Goal: Information Seeking & Learning: Learn about a topic

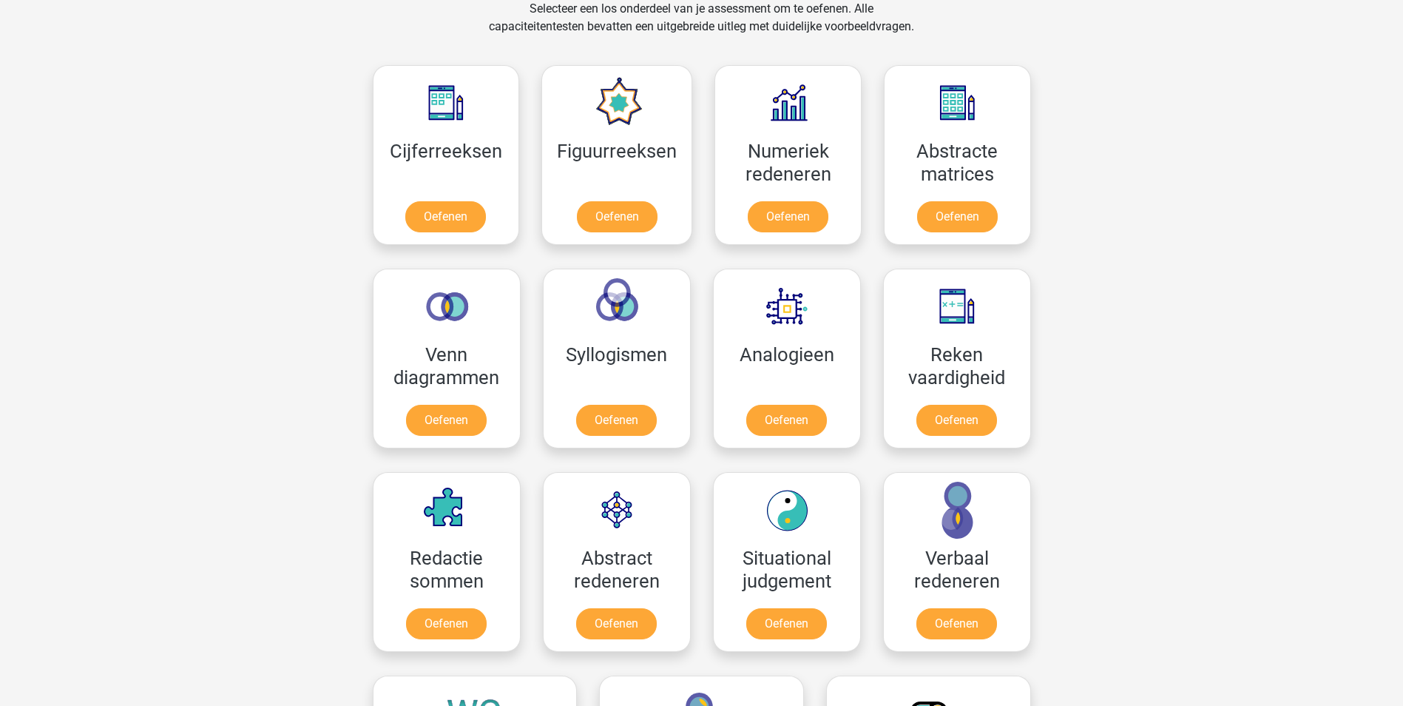
scroll to position [666, 0]
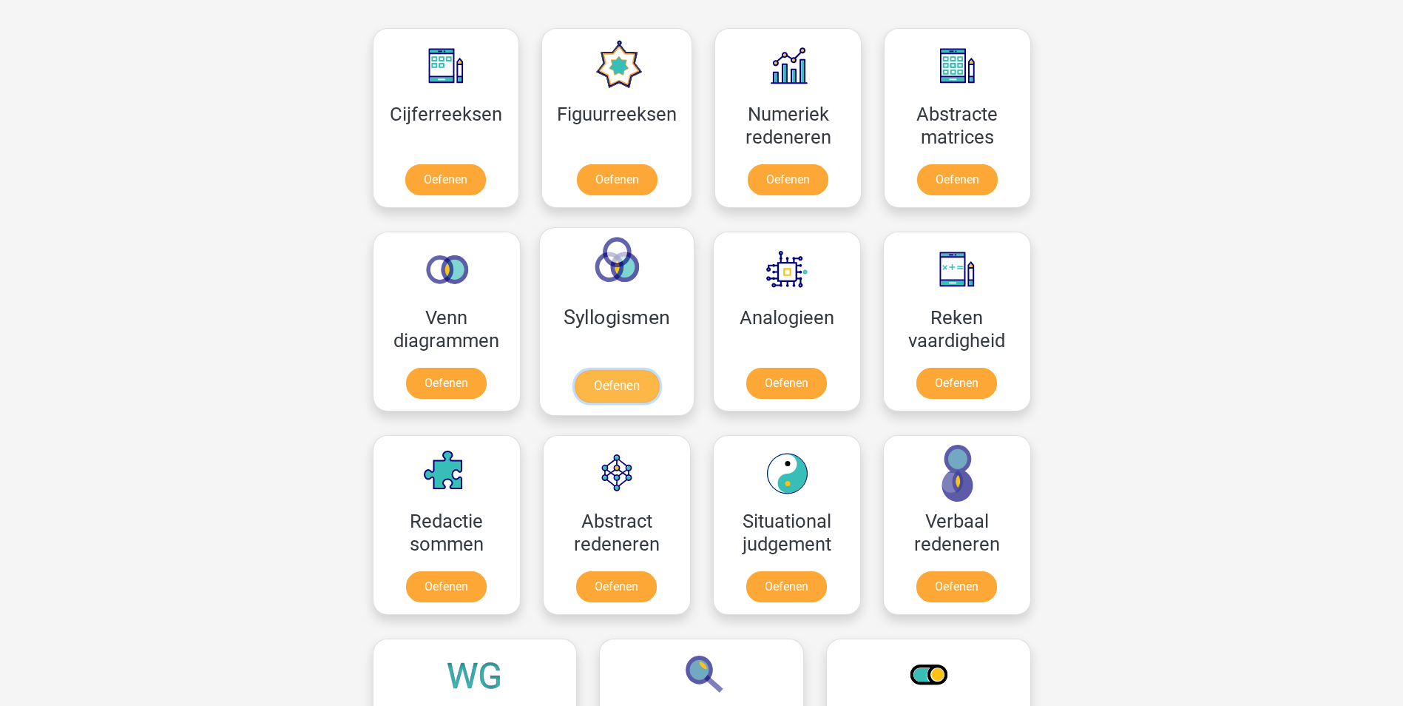
click at [634, 385] on link "Oefenen" at bounding box center [616, 386] width 84 height 33
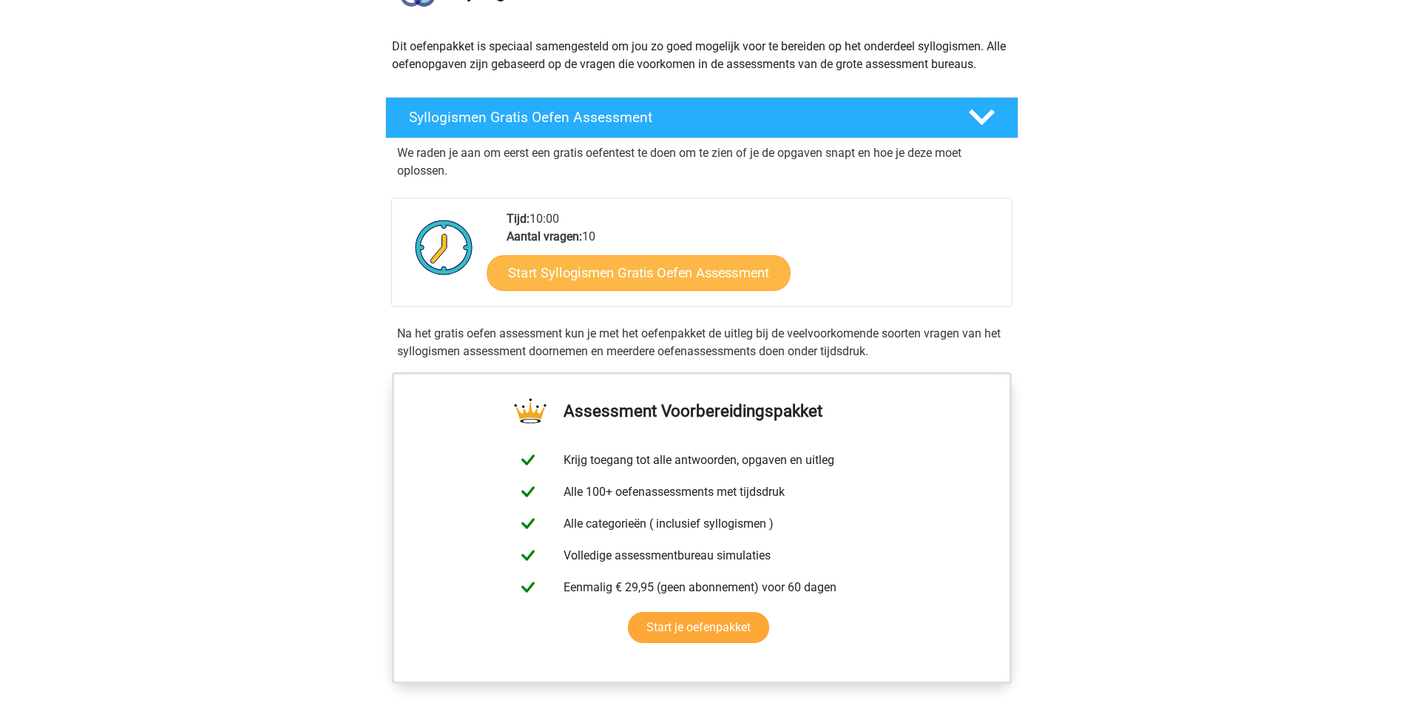
scroll to position [148, 0]
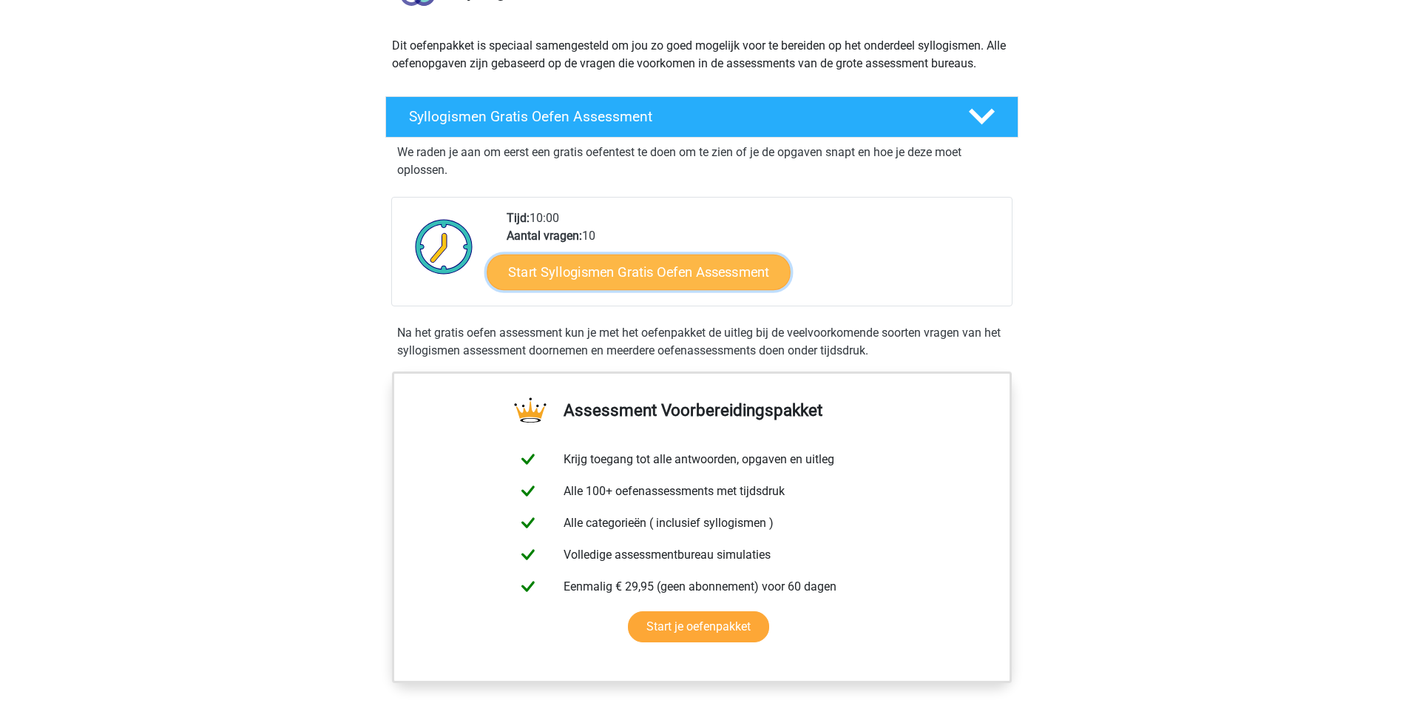
click at [595, 279] on link "Start Syllogismen Gratis Oefen Assessment" at bounding box center [639, 271] width 304 height 35
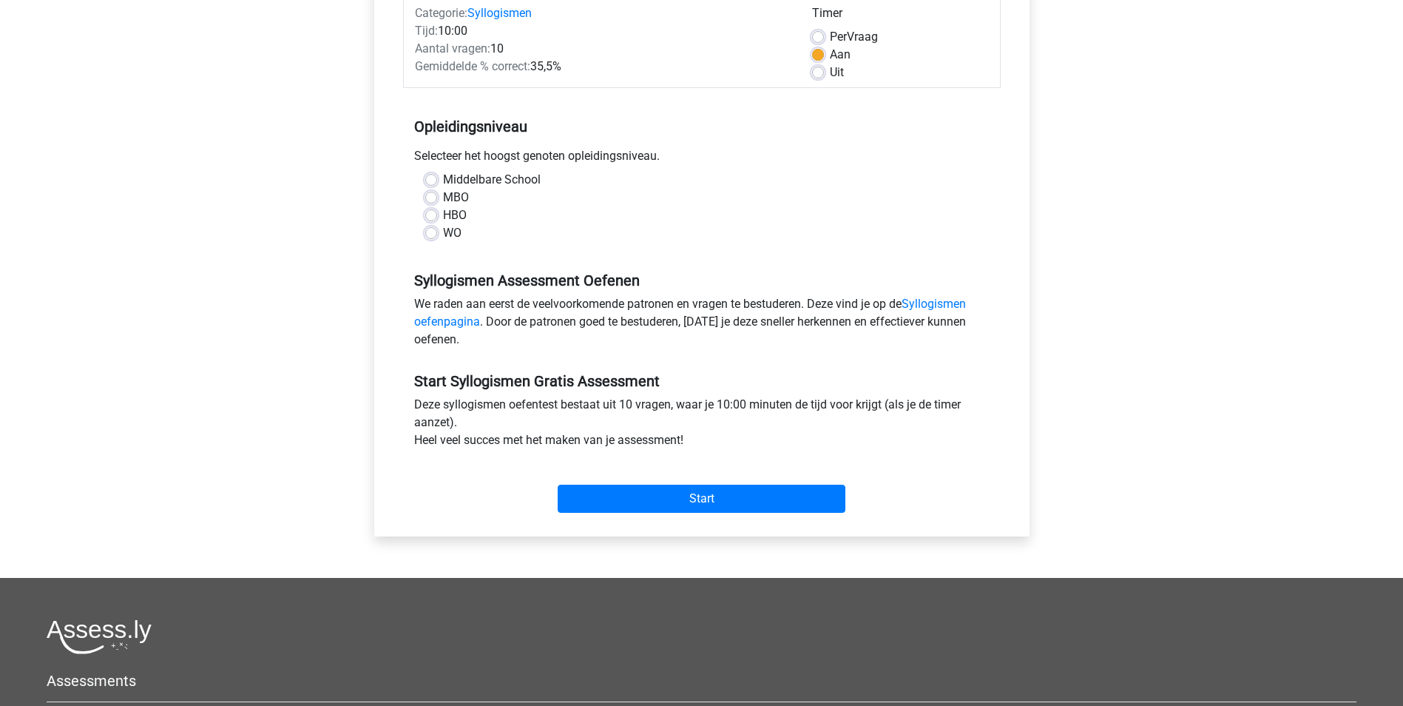
scroll to position [222, 0]
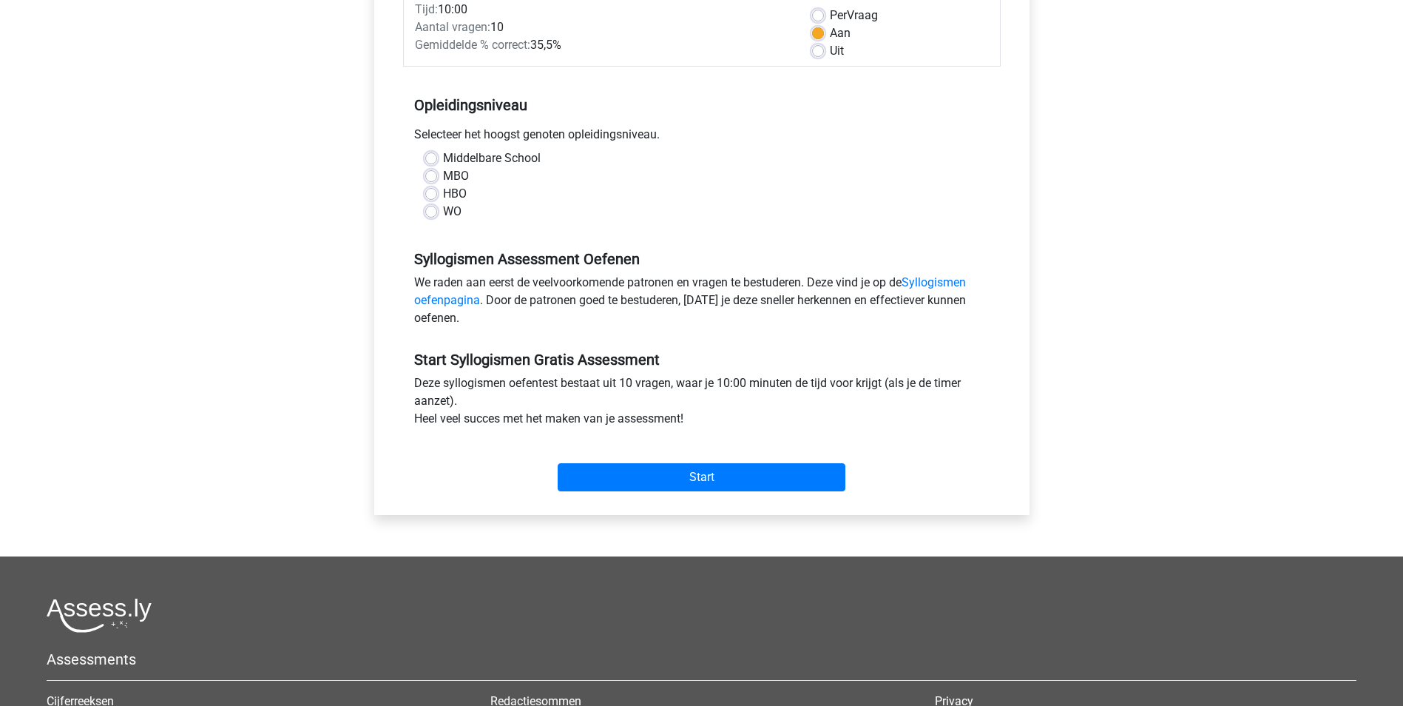
drag, startPoint x: 427, startPoint y: 212, endPoint x: 439, endPoint y: 215, distance: 12.4
click at [443, 212] on label "WO" at bounding box center [452, 212] width 18 height 18
click at [429, 212] on input "WO" at bounding box center [431, 210] width 12 height 15
radio input "true"
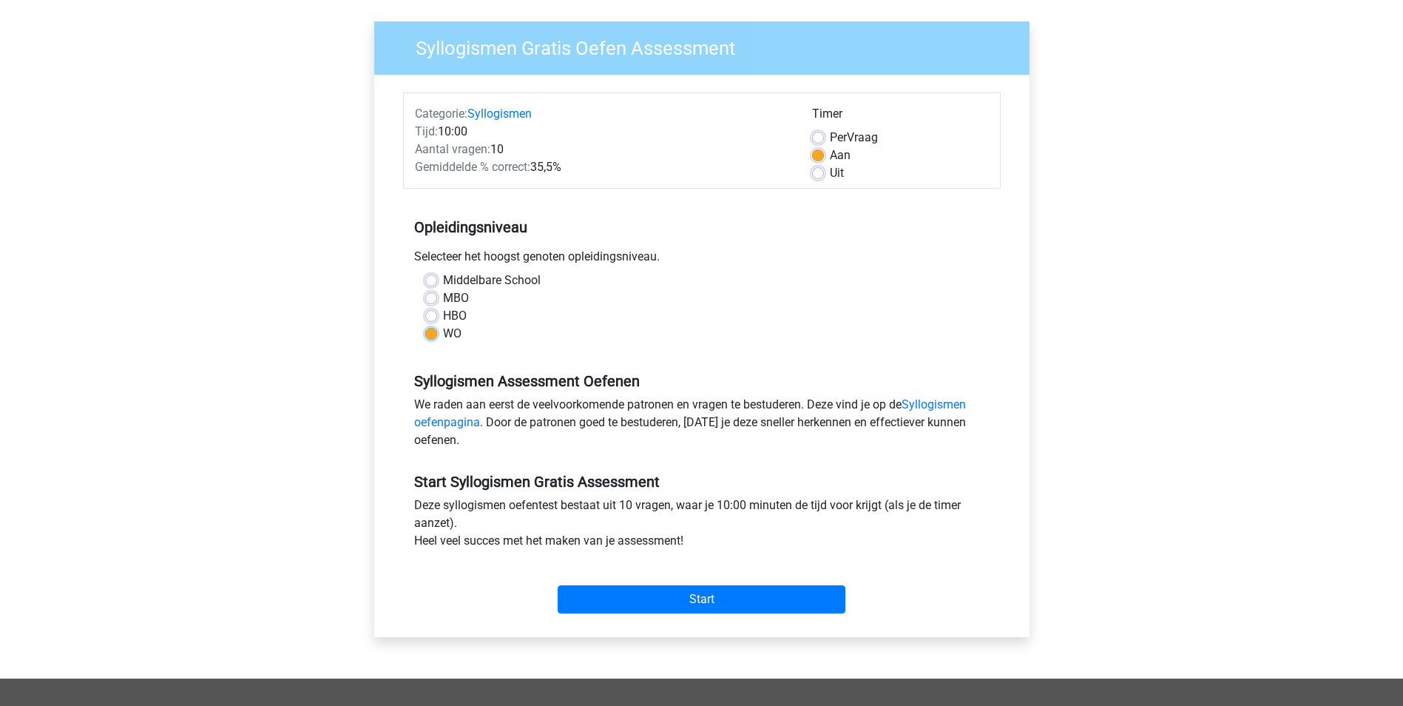
scroll to position [74, 0]
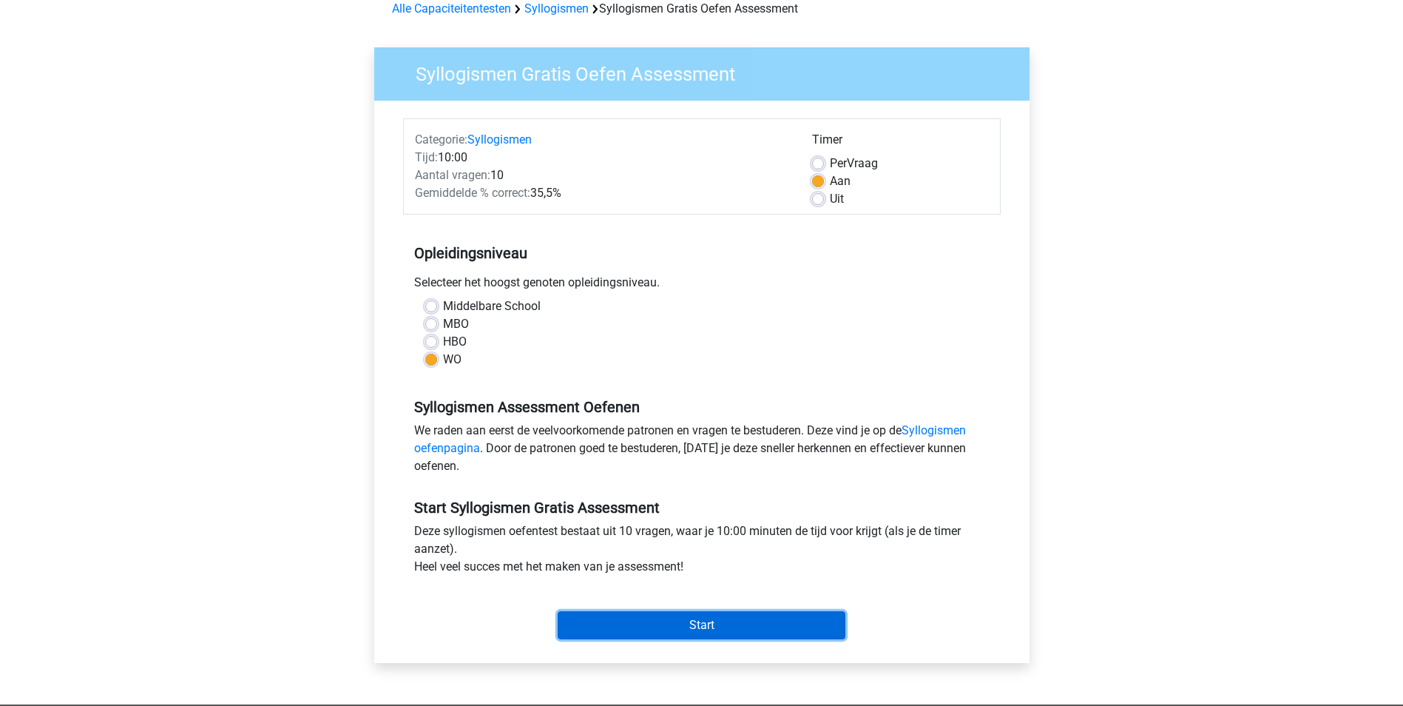
click at [677, 620] on input "Start" at bounding box center [702, 625] width 288 height 28
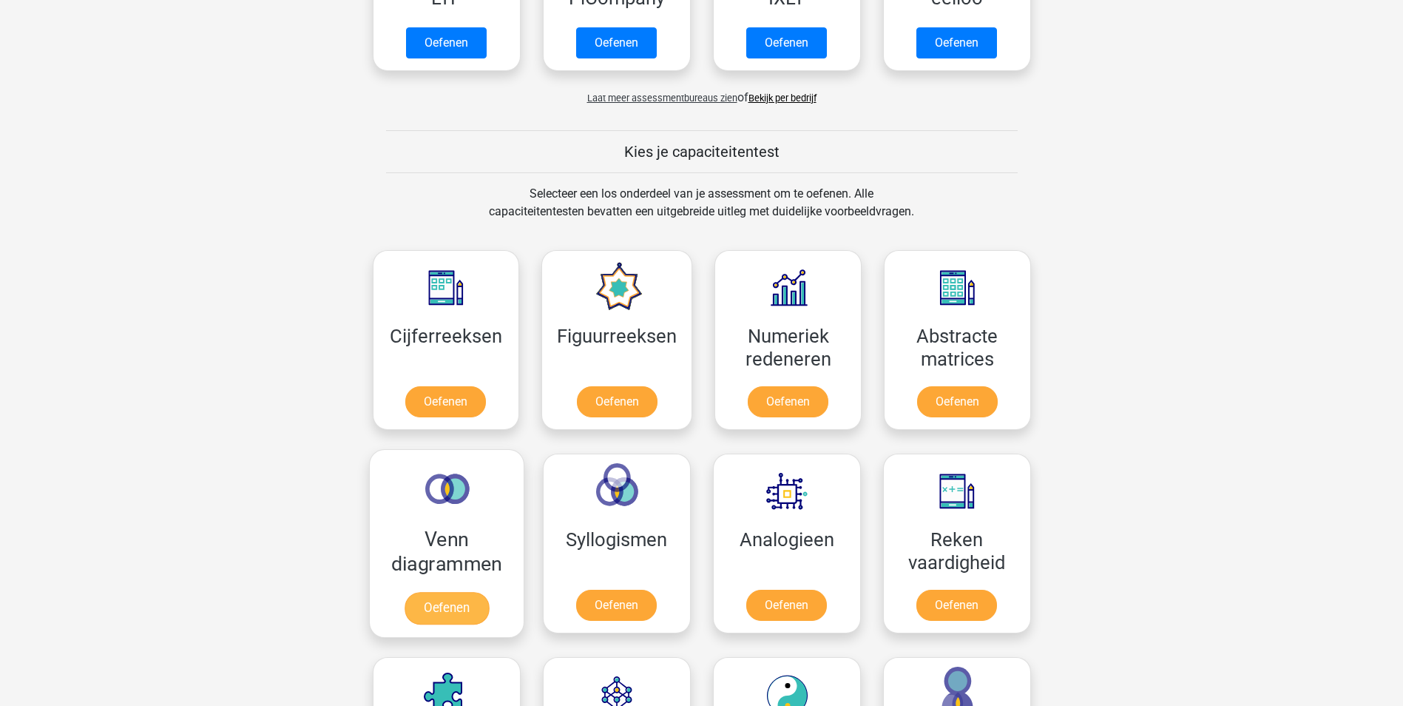
scroll to position [518, 0]
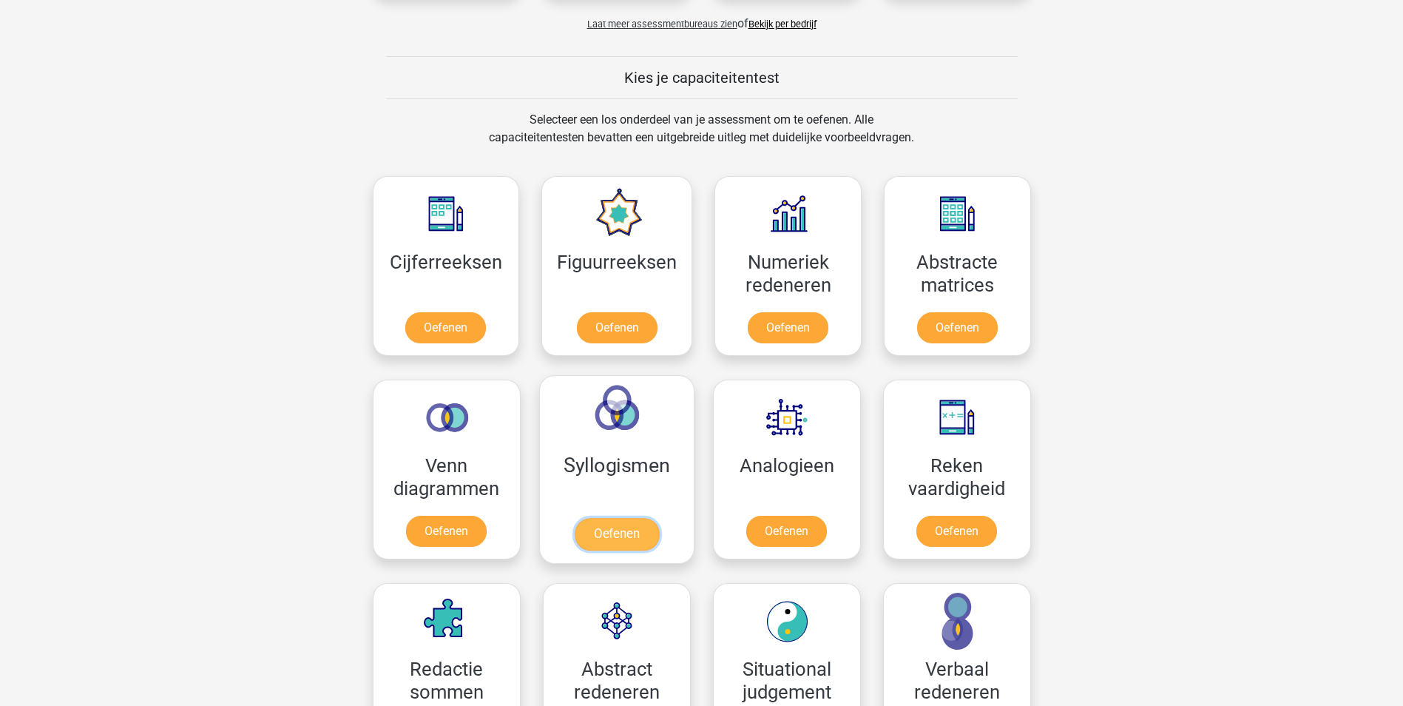
click at [625, 534] on link "Oefenen" at bounding box center [616, 534] width 84 height 33
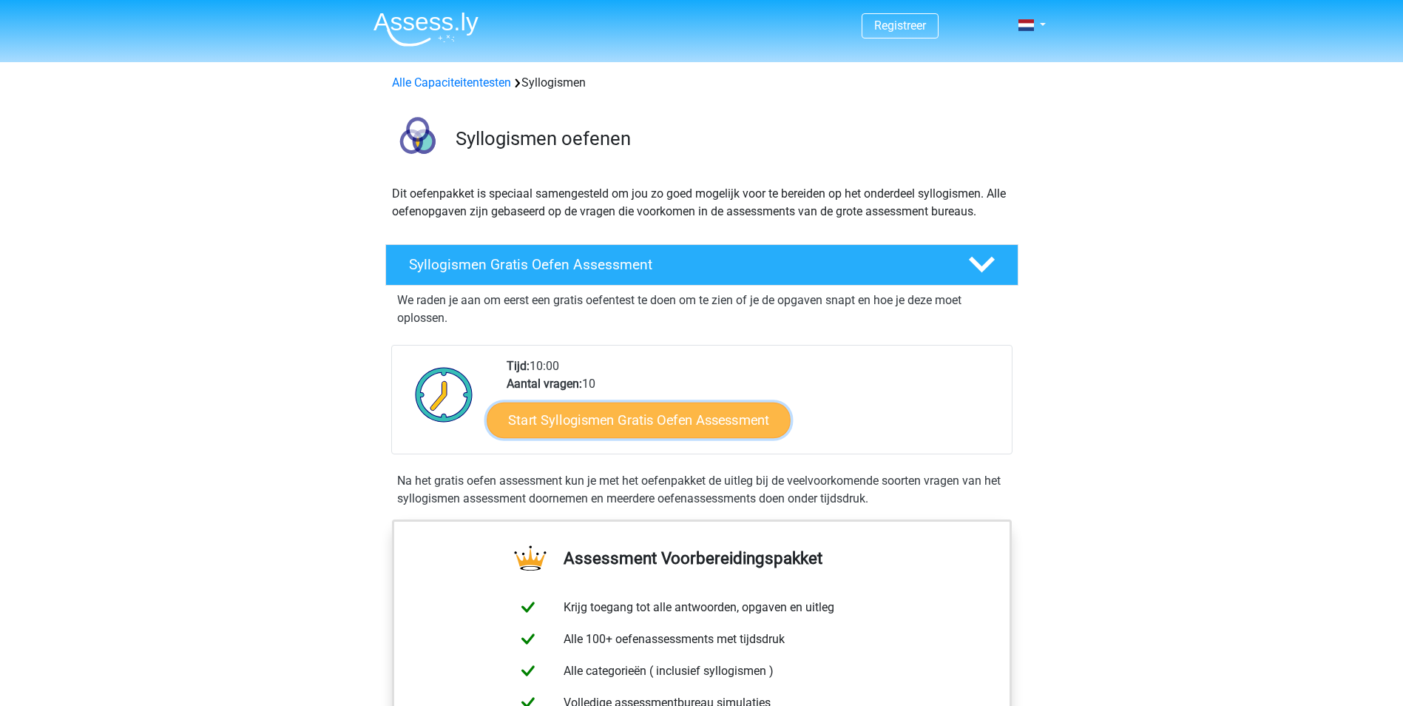
click at [644, 430] on link "Start Syllogismen Gratis Oefen Assessment" at bounding box center [639, 419] width 304 height 35
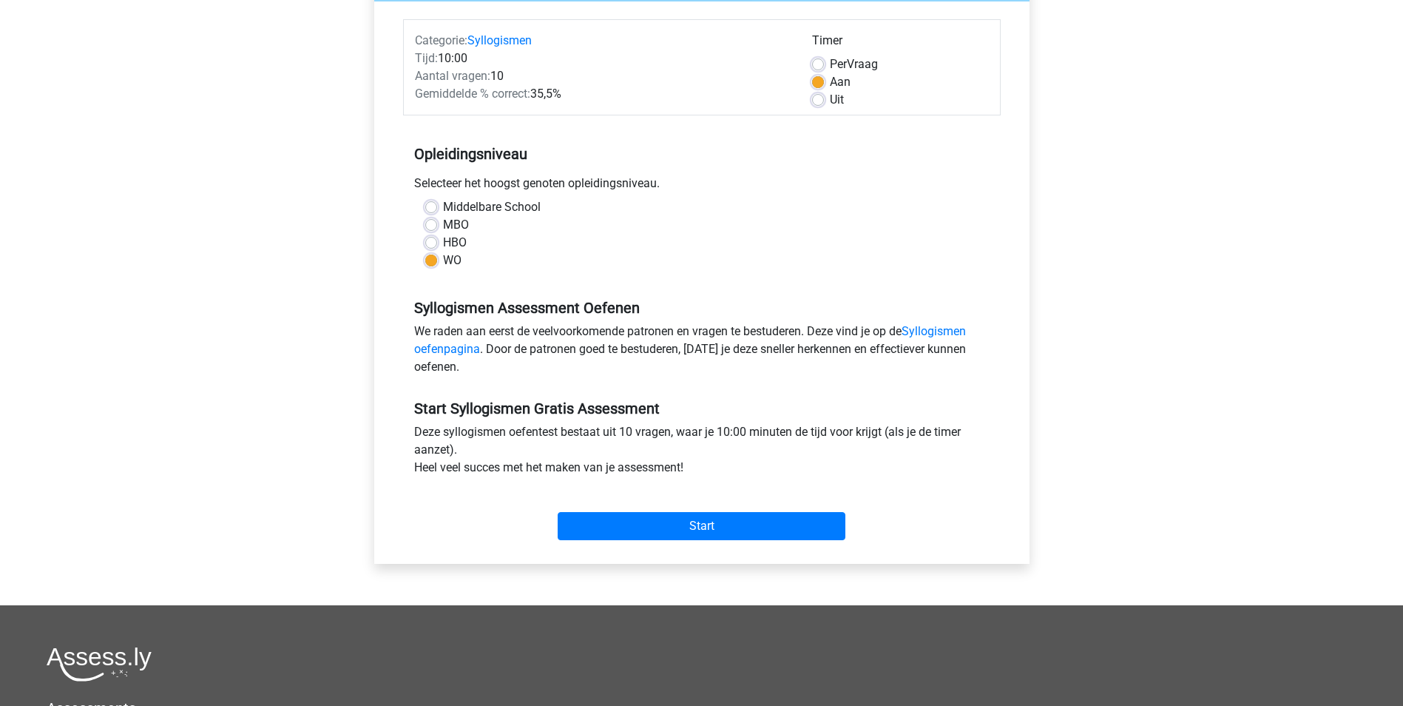
scroll to position [222, 0]
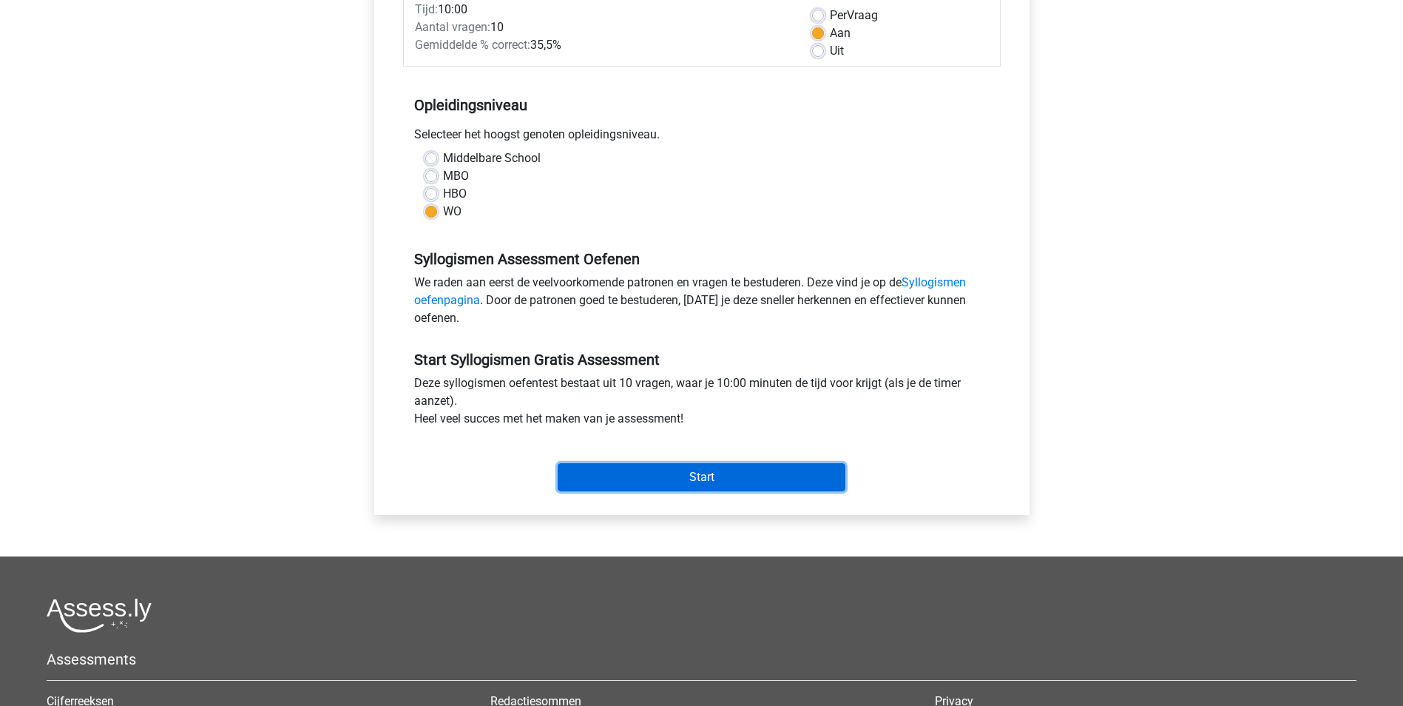
click at [742, 472] on input "Start" at bounding box center [702, 477] width 288 height 28
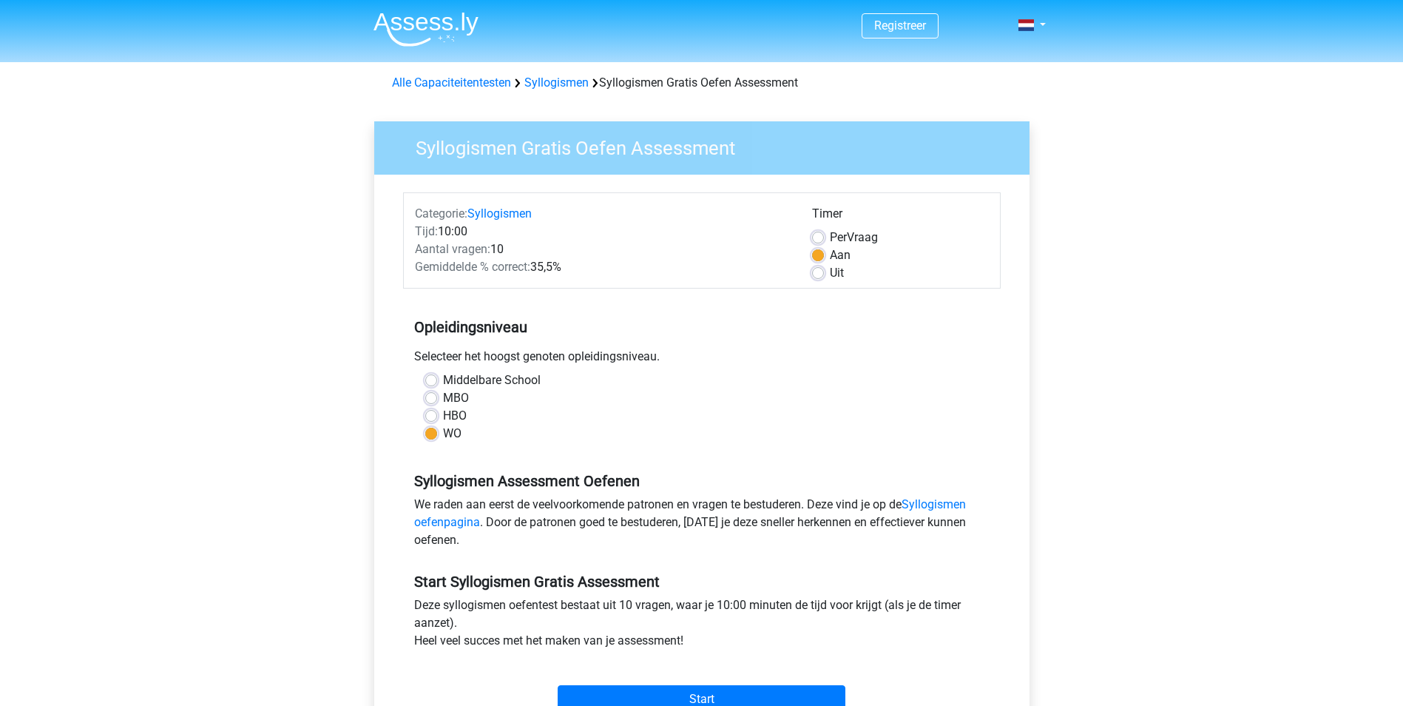
scroll to position [222, 0]
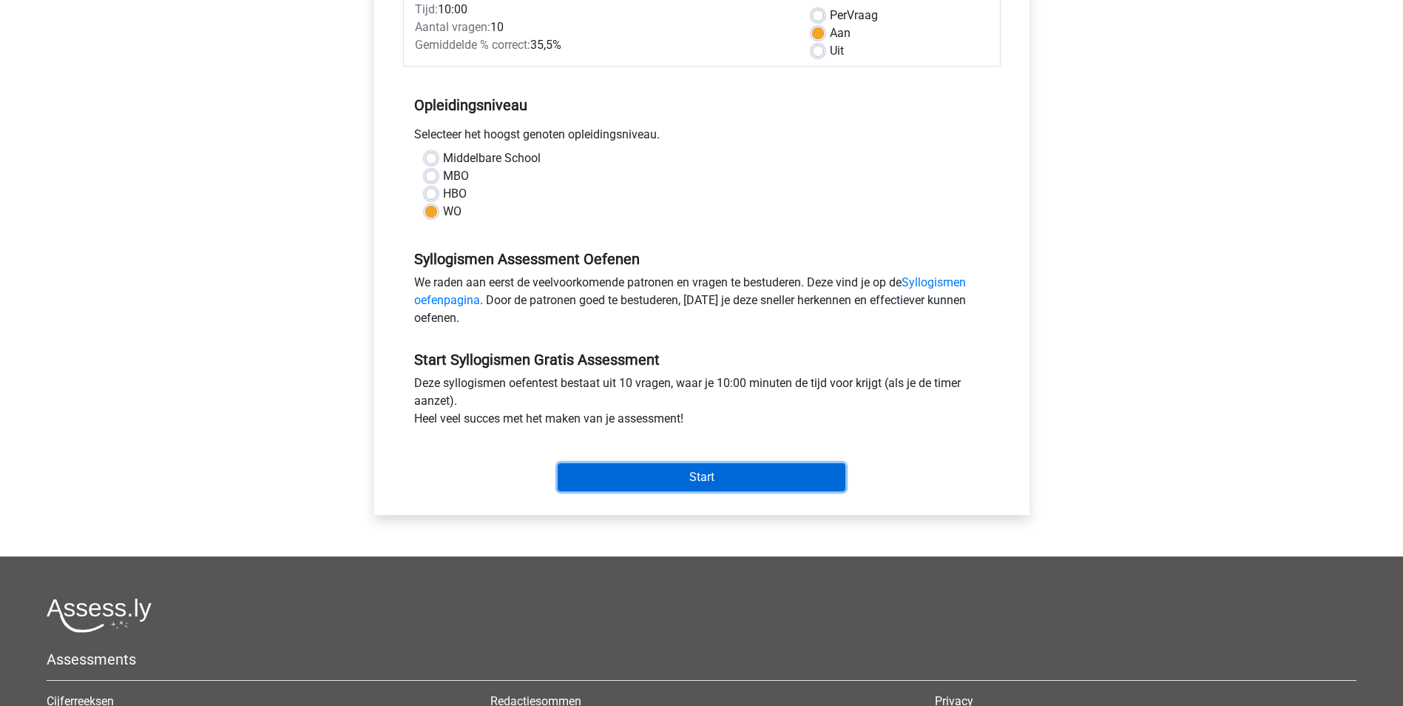
click at [841, 482] on input "Start" at bounding box center [702, 477] width 288 height 28
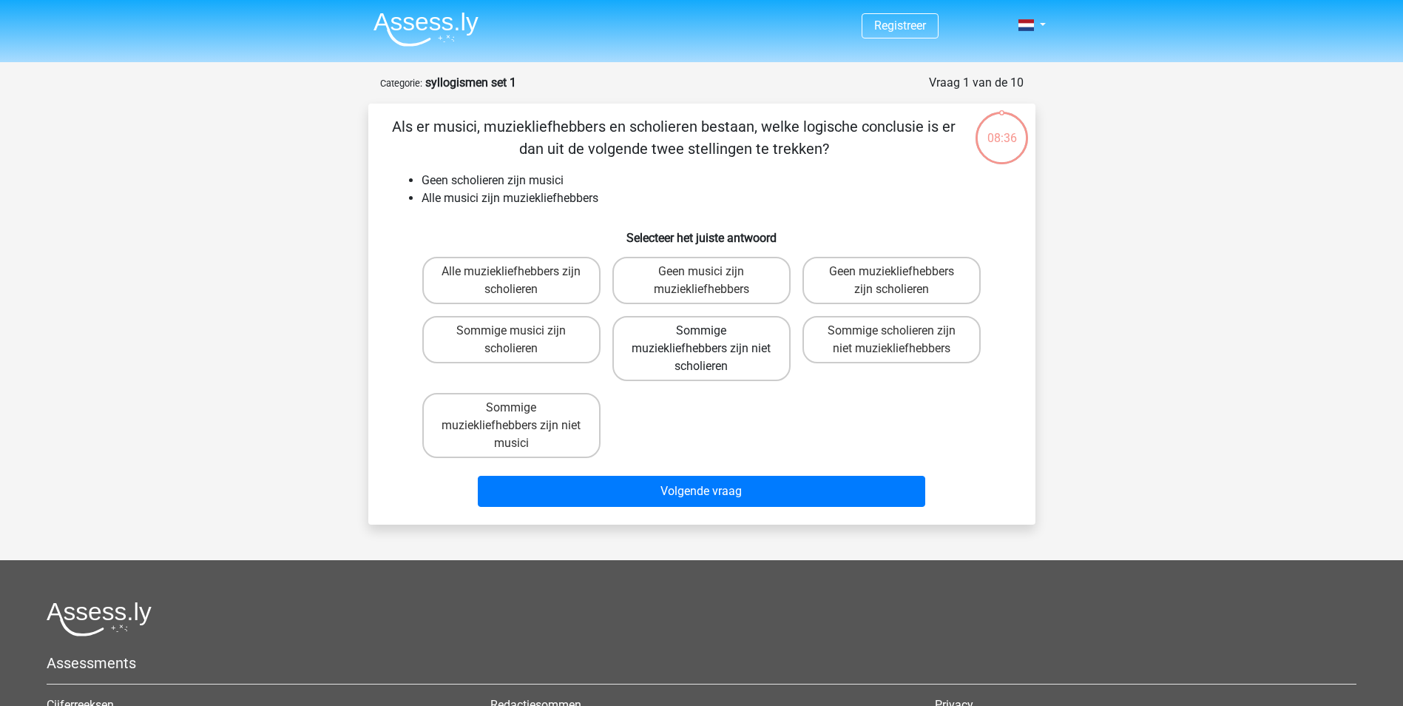
click at [713, 348] on label "Sommige muziekliefhebbers zijn niet scholieren" at bounding box center [701, 348] width 178 height 65
click at [711, 340] on input "Sommige muziekliefhebbers zijn niet scholieren" at bounding box center [706, 336] width 10 height 10
radio input "true"
click at [896, 348] on label "Sommige scholieren zijn niet muziekliefhebbers" at bounding box center [891, 339] width 178 height 47
click at [896, 340] on input "Sommige scholieren zijn niet muziekliefhebbers" at bounding box center [897, 336] width 10 height 10
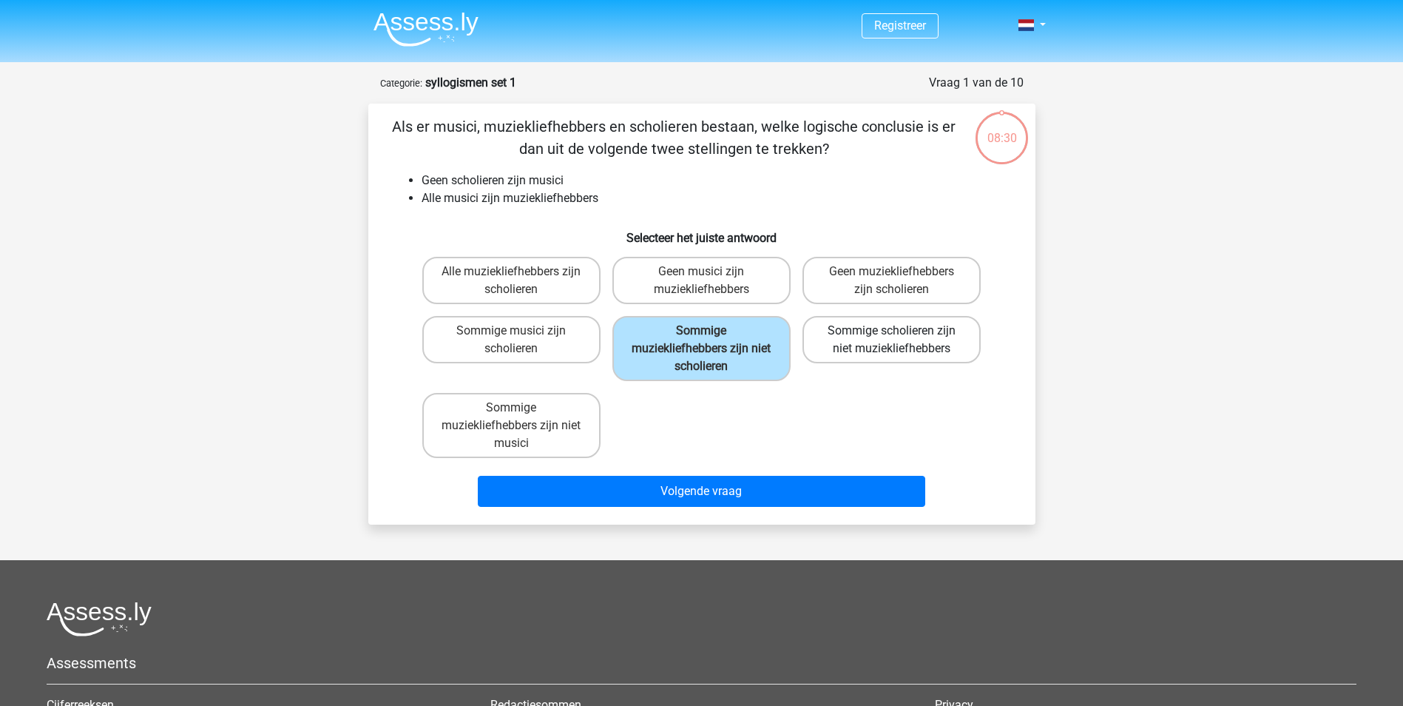
radio input "true"
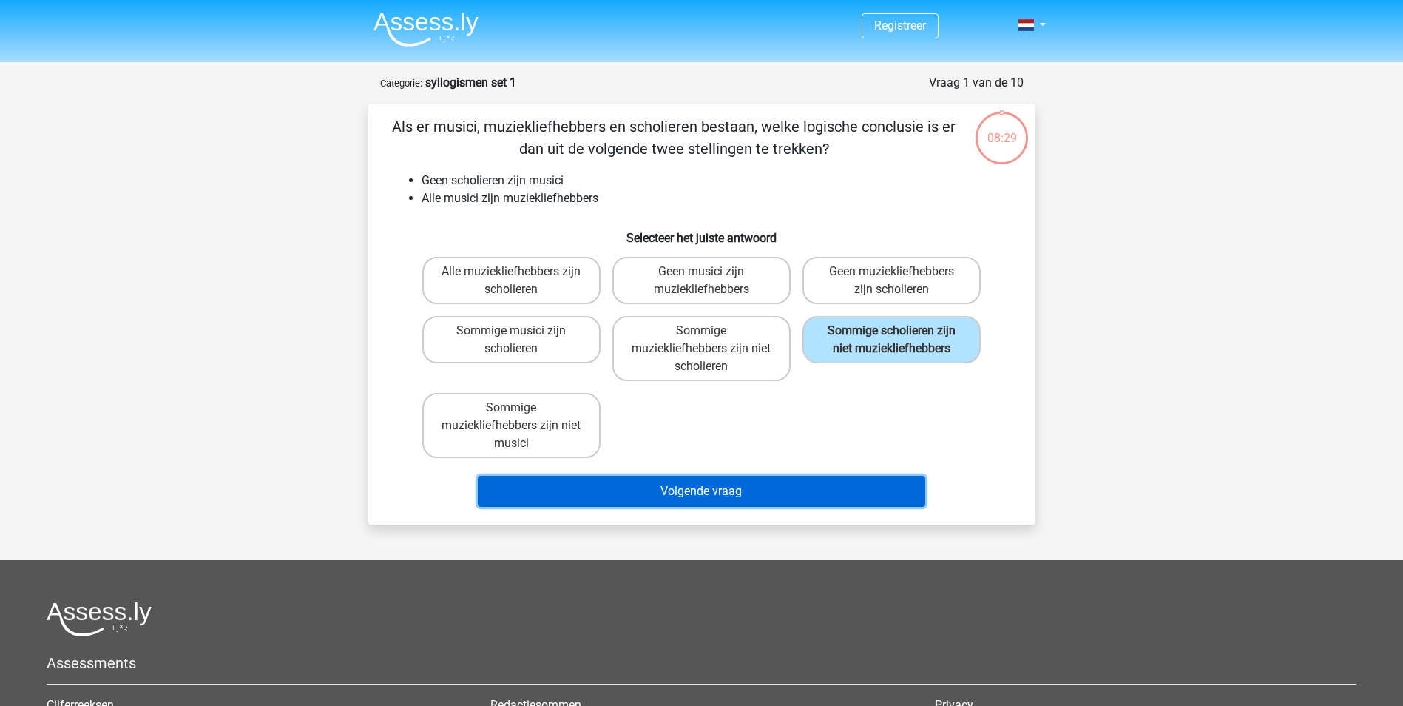
click at [764, 493] on button "Volgende vraag" at bounding box center [701, 491] width 447 height 31
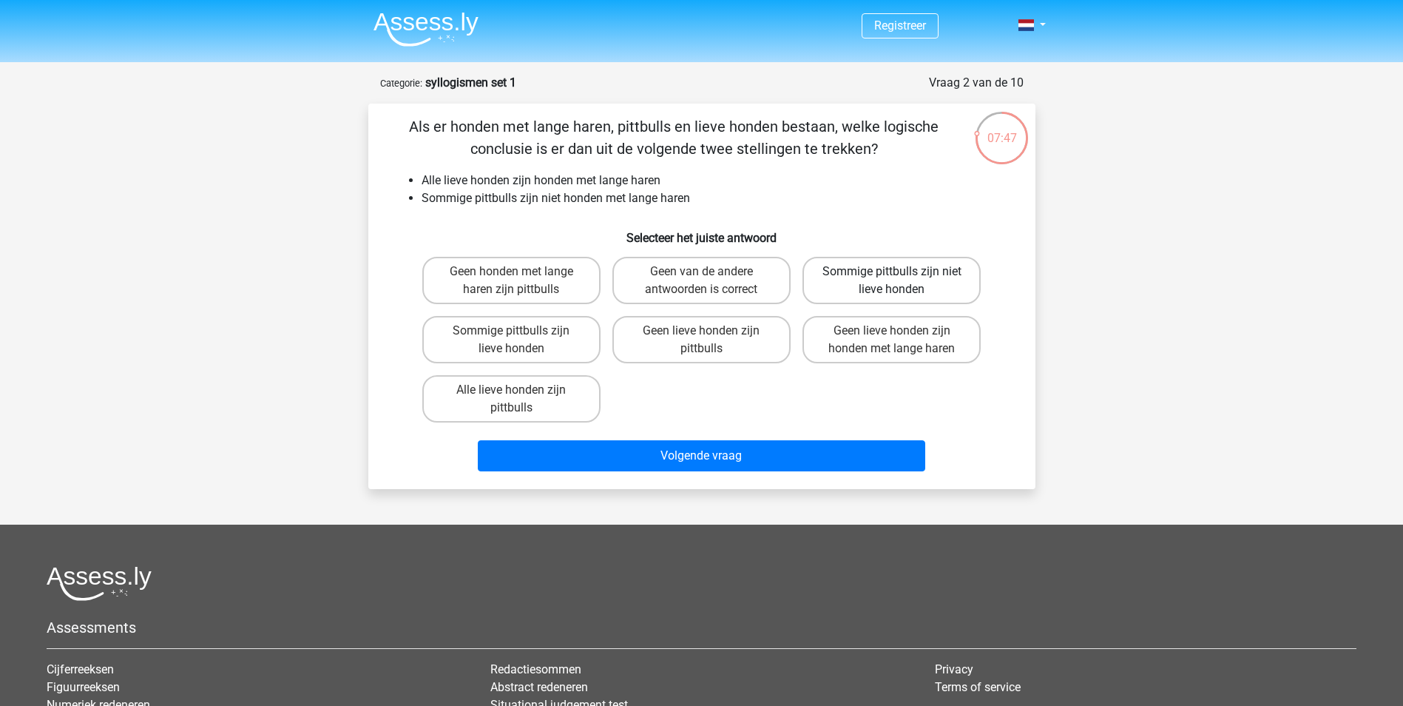
click at [888, 280] on label "Sommige pittbulls zijn niet lieve honden" at bounding box center [891, 280] width 178 height 47
click at [892, 280] on input "Sommige pittbulls zijn niet lieve honden" at bounding box center [897, 276] width 10 height 10
radio input "true"
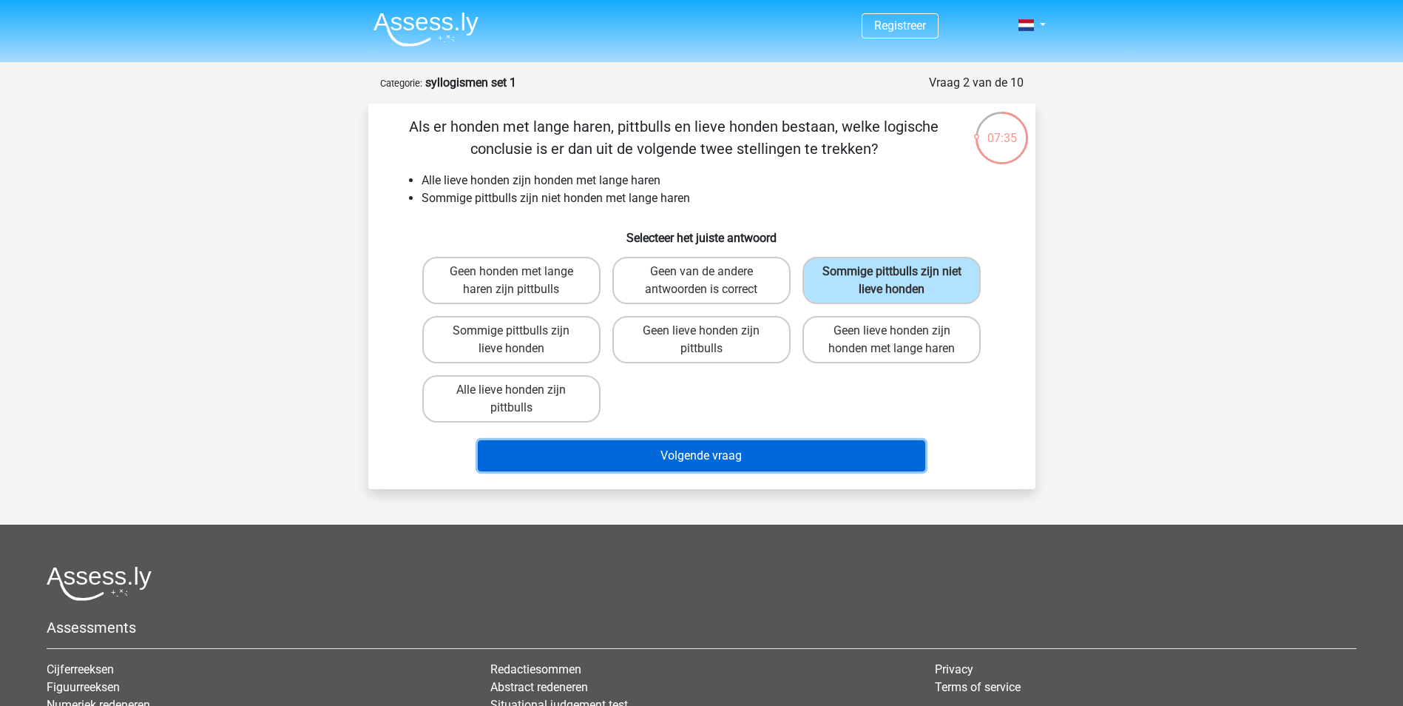
click at [874, 455] on button "Volgende vraag" at bounding box center [701, 455] width 447 height 31
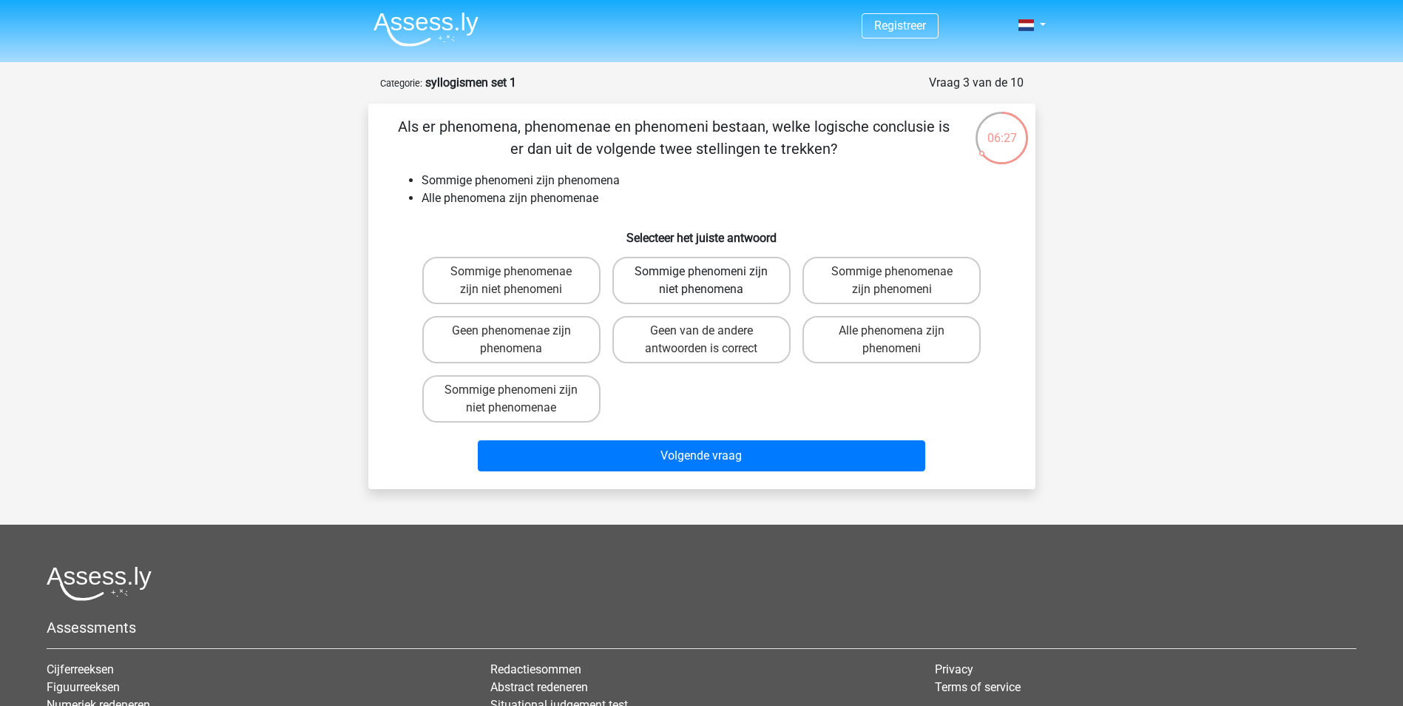
click at [748, 277] on label "Sommige phenomeni zijn niet phenomena" at bounding box center [701, 280] width 178 height 47
click at [711, 277] on input "Sommige phenomeni zijn niet phenomena" at bounding box center [706, 276] width 10 height 10
radio input "true"
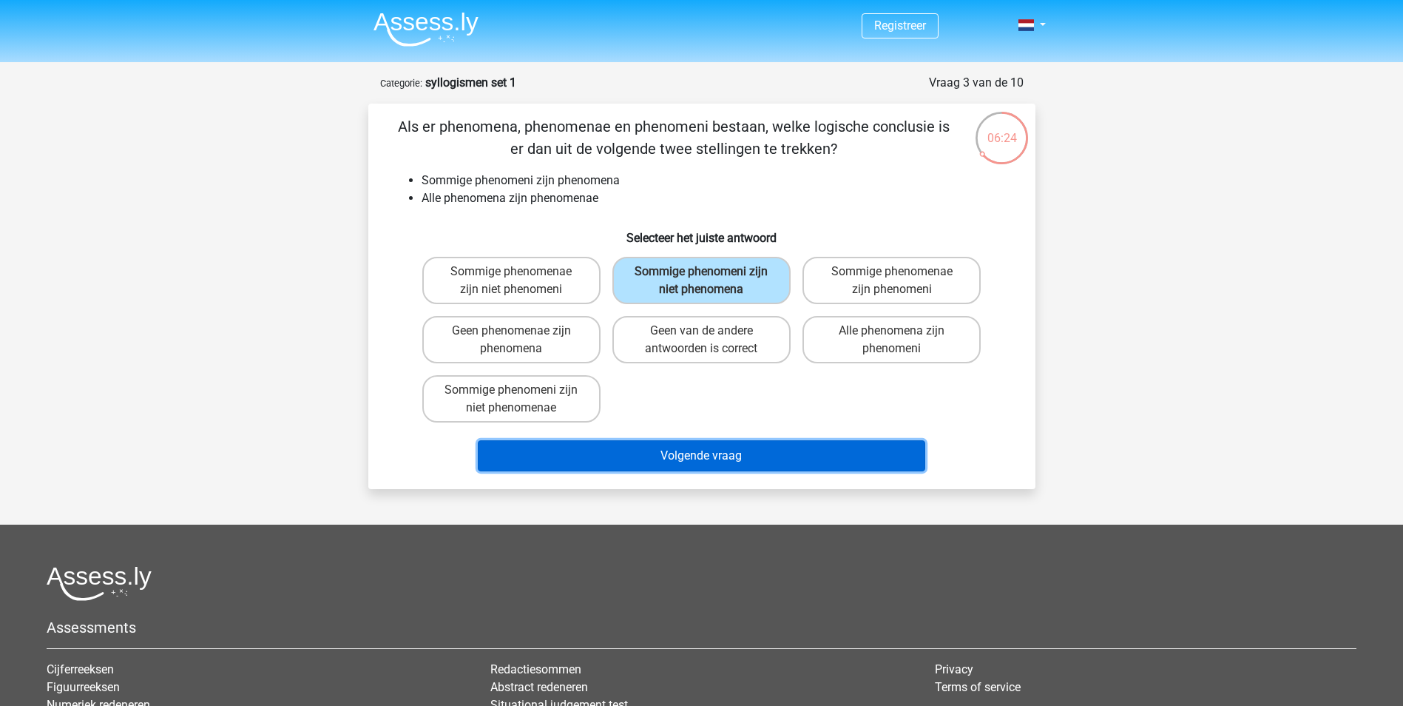
click at [781, 461] on button "Volgende vraag" at bounding box center [701, 455] width 447 height 31
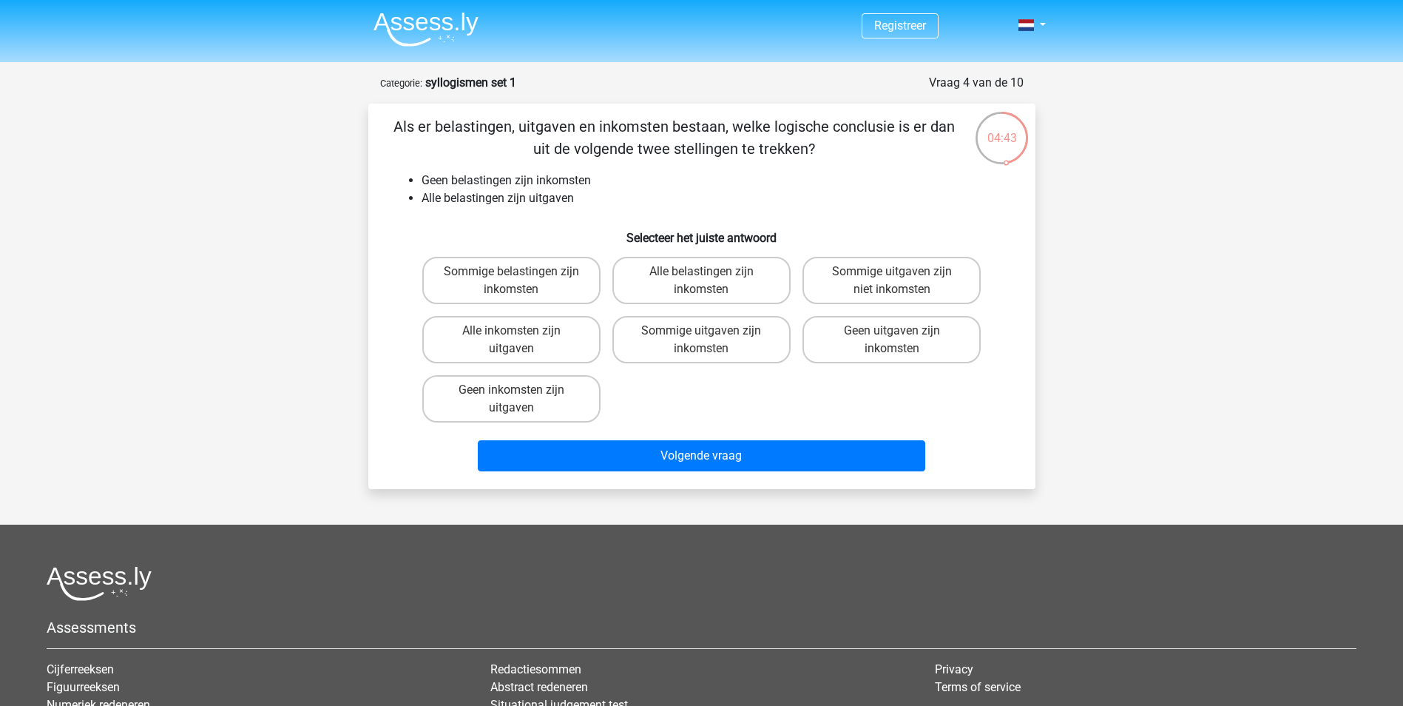
click at [667, 434] on div "Volgende vraag" at bounding box center [702, 452] width 620 height 49
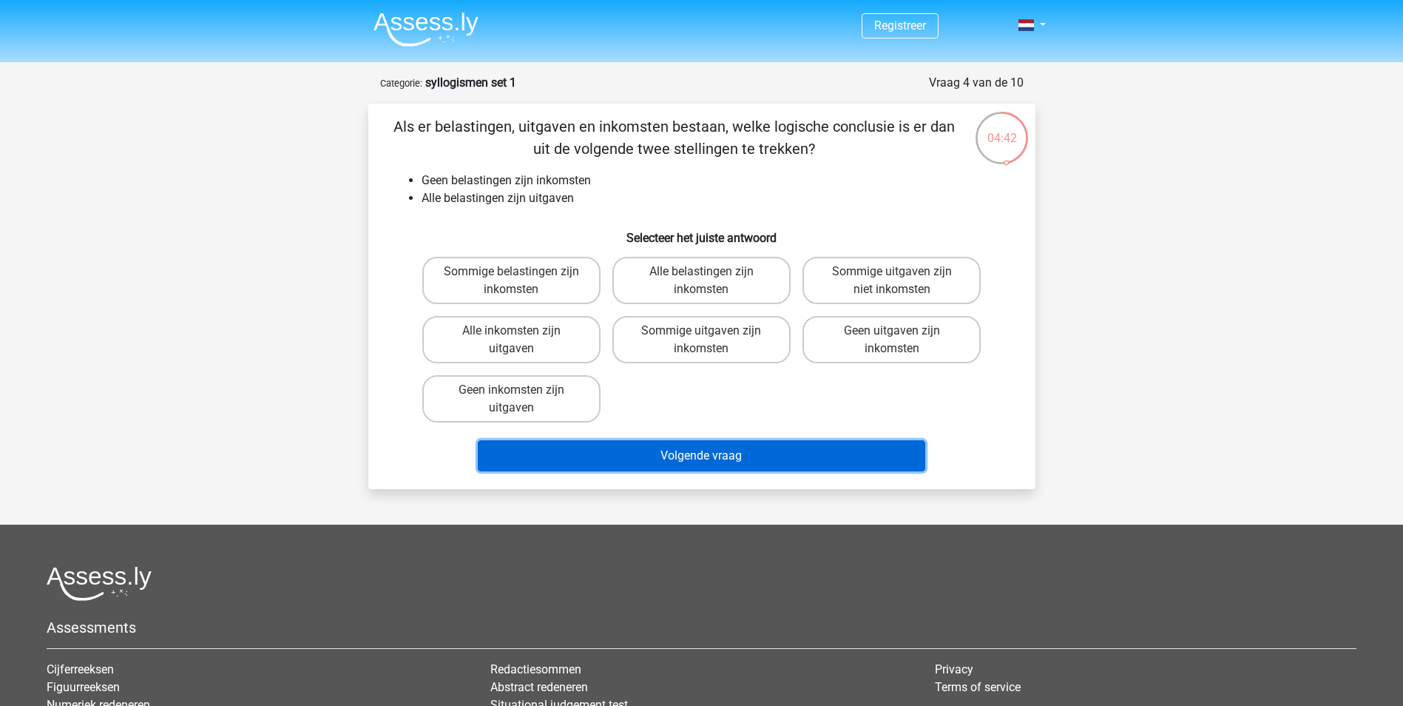
drag, startPoint x: 688, startPoint y: 457, endPoint x: 652, endPoint y: 429, distance: 45.9
click at [688, 456] on button "Volgende vraag" at bounding box center [701, 455] width 447 height 31
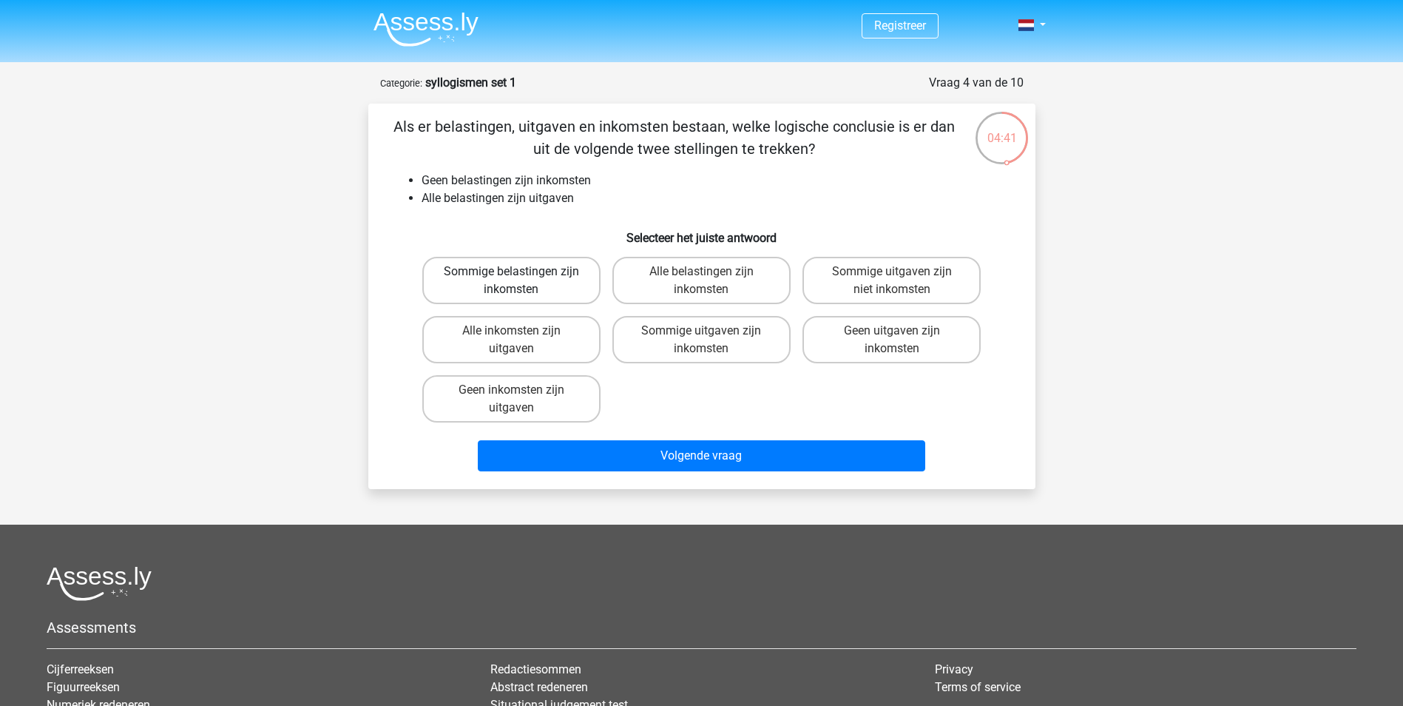
click at [506, 272] on label "Sommige belastingen zijn inkomsten" at bounding box center [511, 280] width 178 height 47
click at [511, 272] on input "Sommige belastingen zijn inkomsten" at bounding box center [516, 276] width 10 height 10
radio input "true"
click at [693, 345] on label "Sommige uitgaven zijn inkomsten" at bounding box center [701, 339] width 178 height 47
click at [701, 340] on input "Sommige uitgaven zijn inkomsten" at bounding box center [706, 336] width 10 height 10
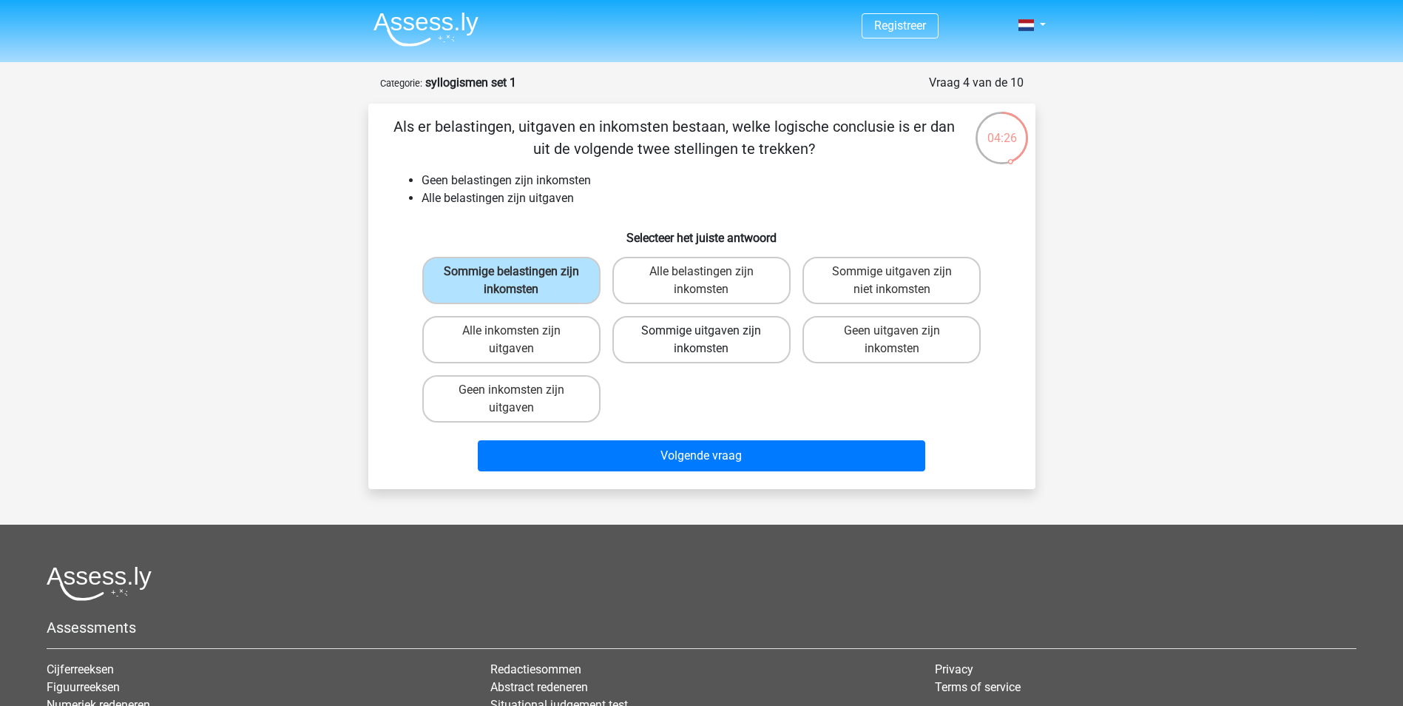
radio input "true"
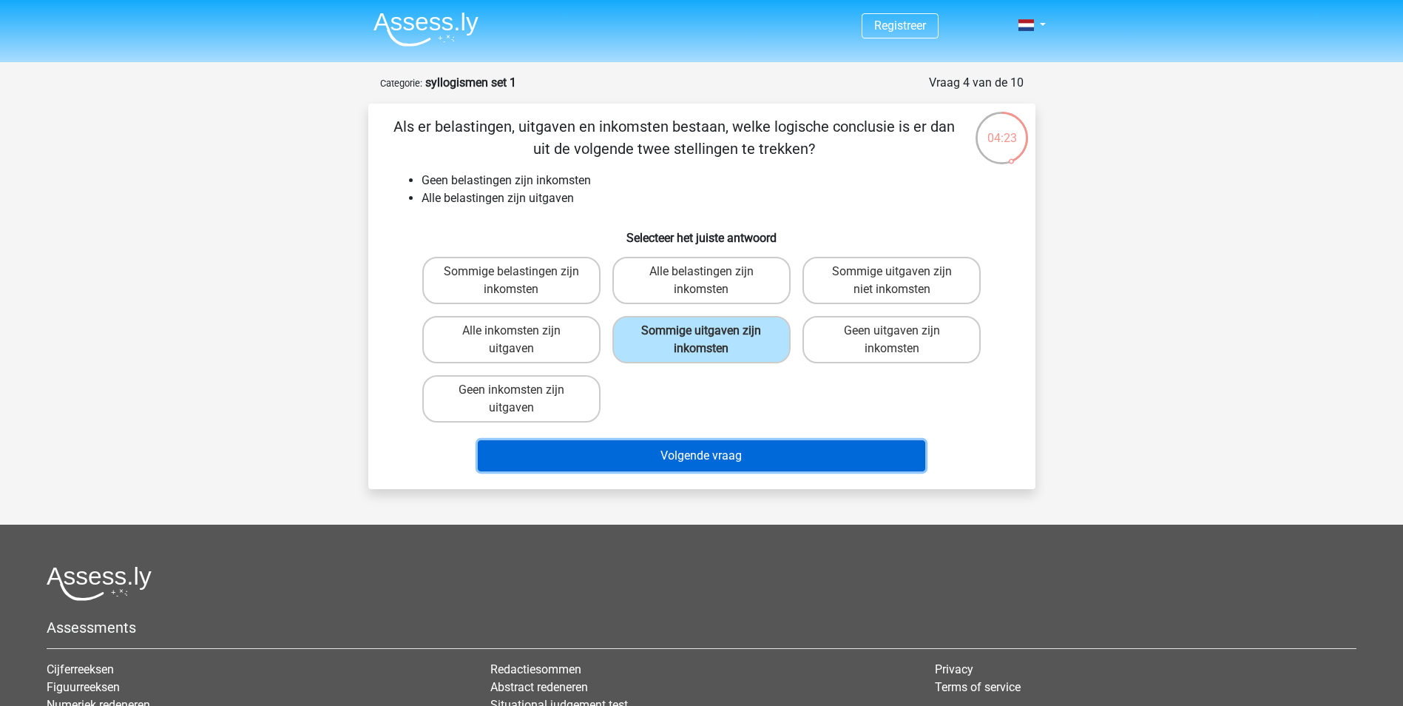
click at [769, 456] on button "Volgende vraag" at bounding box center [701, 455] width 447 height 31
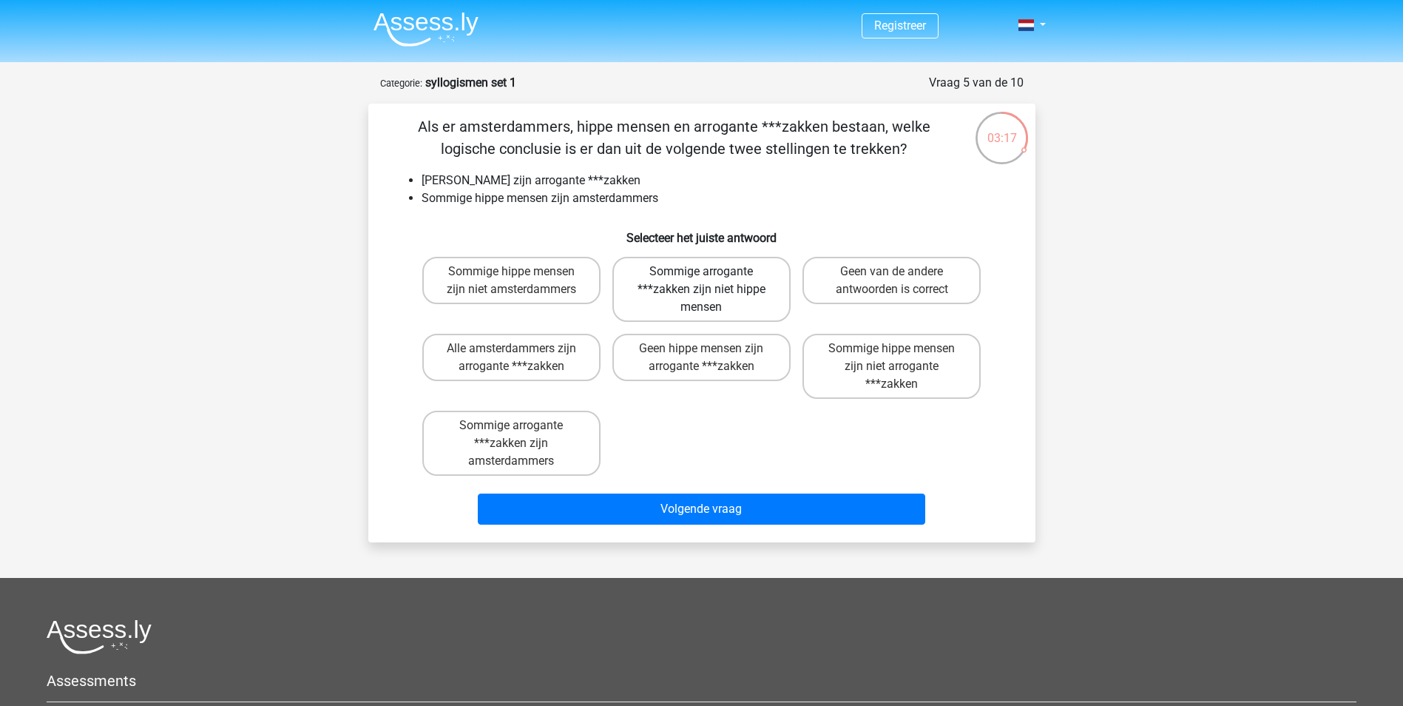
click at [754, 301] on label "Sommige arrogante ***zakken zijn niet hippe mensen" at bounding box center [701, 289] width 178 height 65
click at [711, 281] on input "Sommige arrogante ***zakken zijn niet hippe mensen" at bounding box center [706, 276] width 10 height 10
radio input "true"
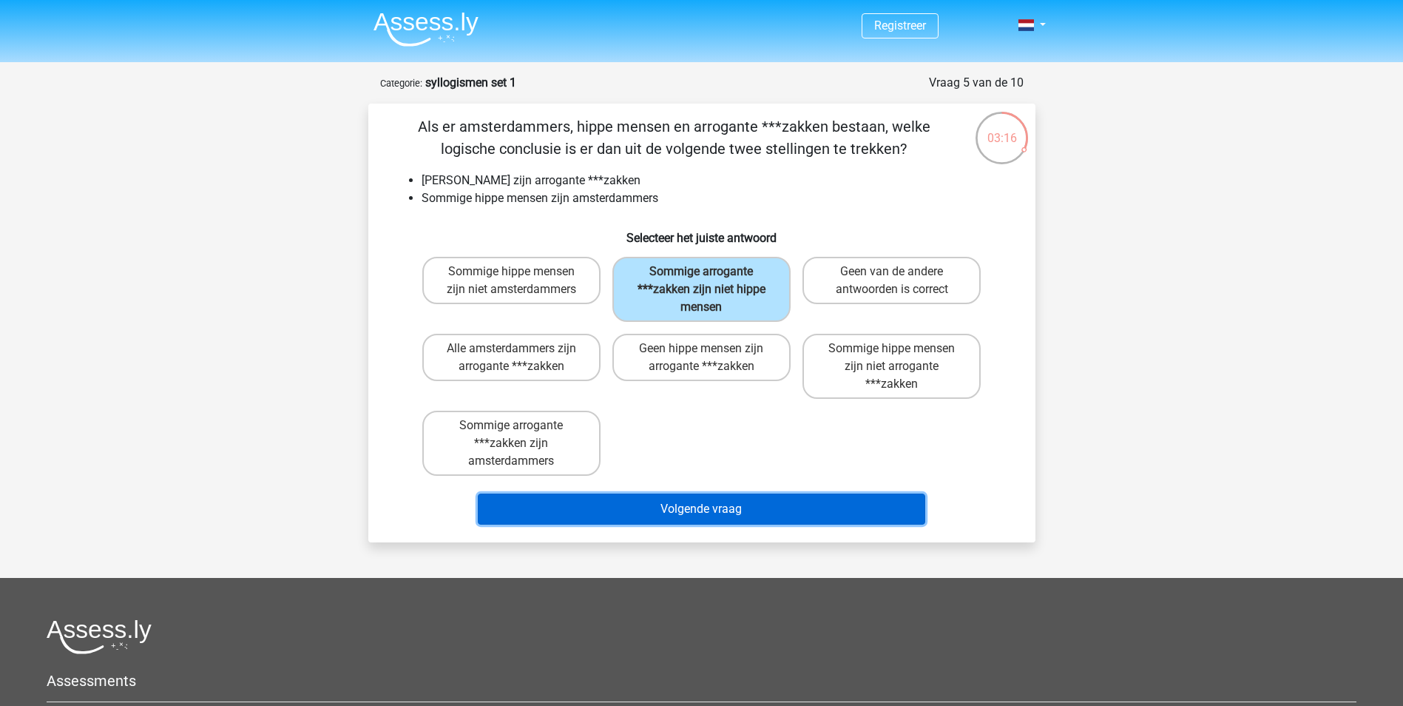
click at [739, 513] on button "Volgende vraag" at bounding box center [701, 508] width 447 height 31
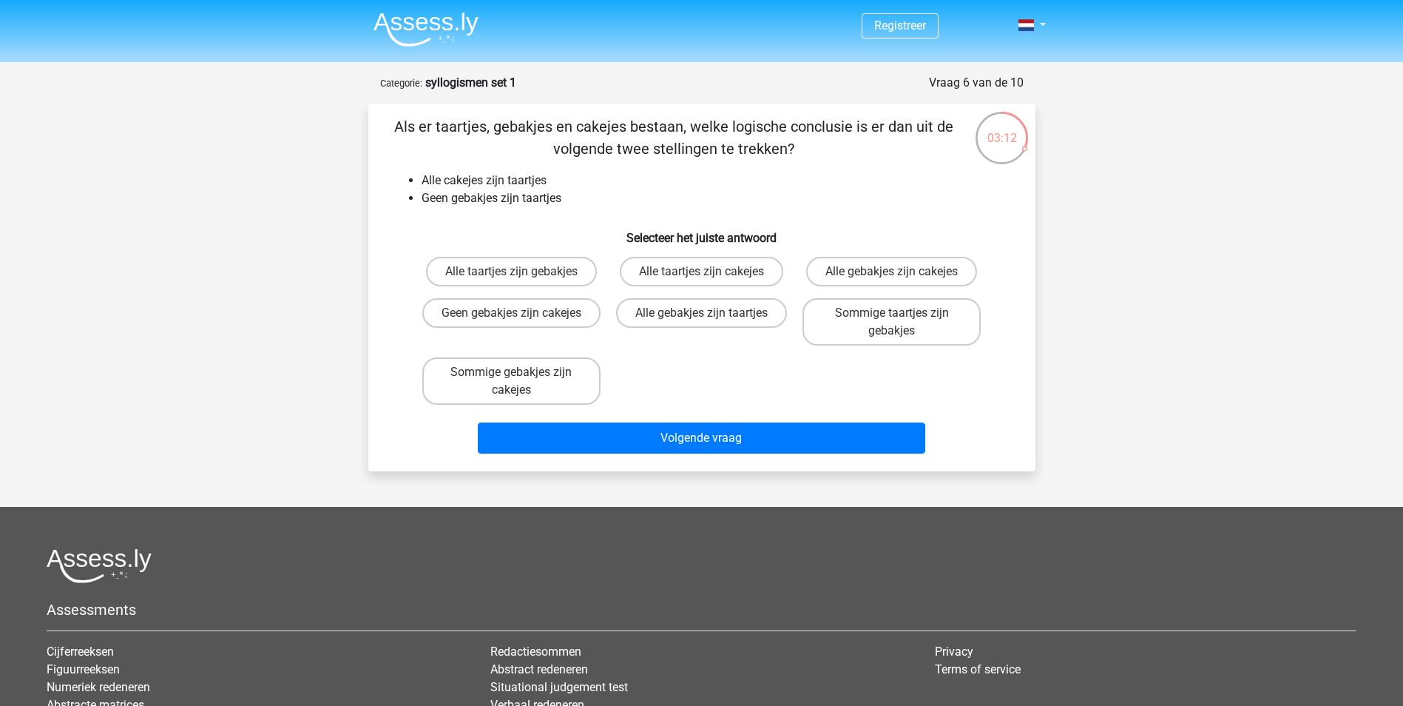
drag, startPoint x: 736, startPoint y: 307, endPoint x: 774, endPoint y: 340, distance: 50.3
click at [756, 312] on label "Alle gebakjes zijn taartjes" at bounding box center [701, 313] width 171 height 30
click at [711, 313] on input "Alle gebakjes zijn taartjes" at bounding box center [706, 318] width 10 height 10
radio input "true"
click at [573, 387] on label "Sommige gebakjes zijn cakejes" at bounding box center [511, 380] width 178 height 47
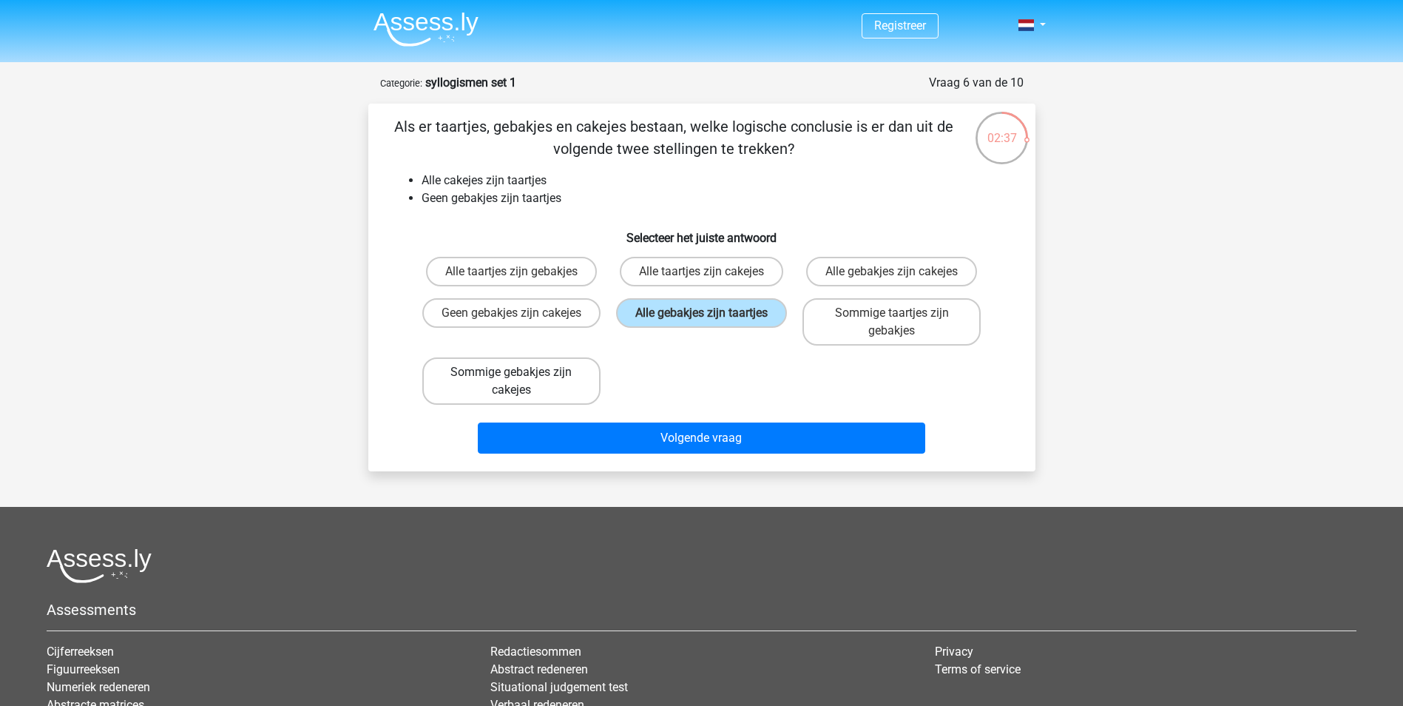
click at [521, 382] on input "Sommige gebakjes zijn cakejes" at bounding box center [516, 377] width 10 height 10
radio input "true"
